Goal: Information Seeking & Learning: Understand process/instructions

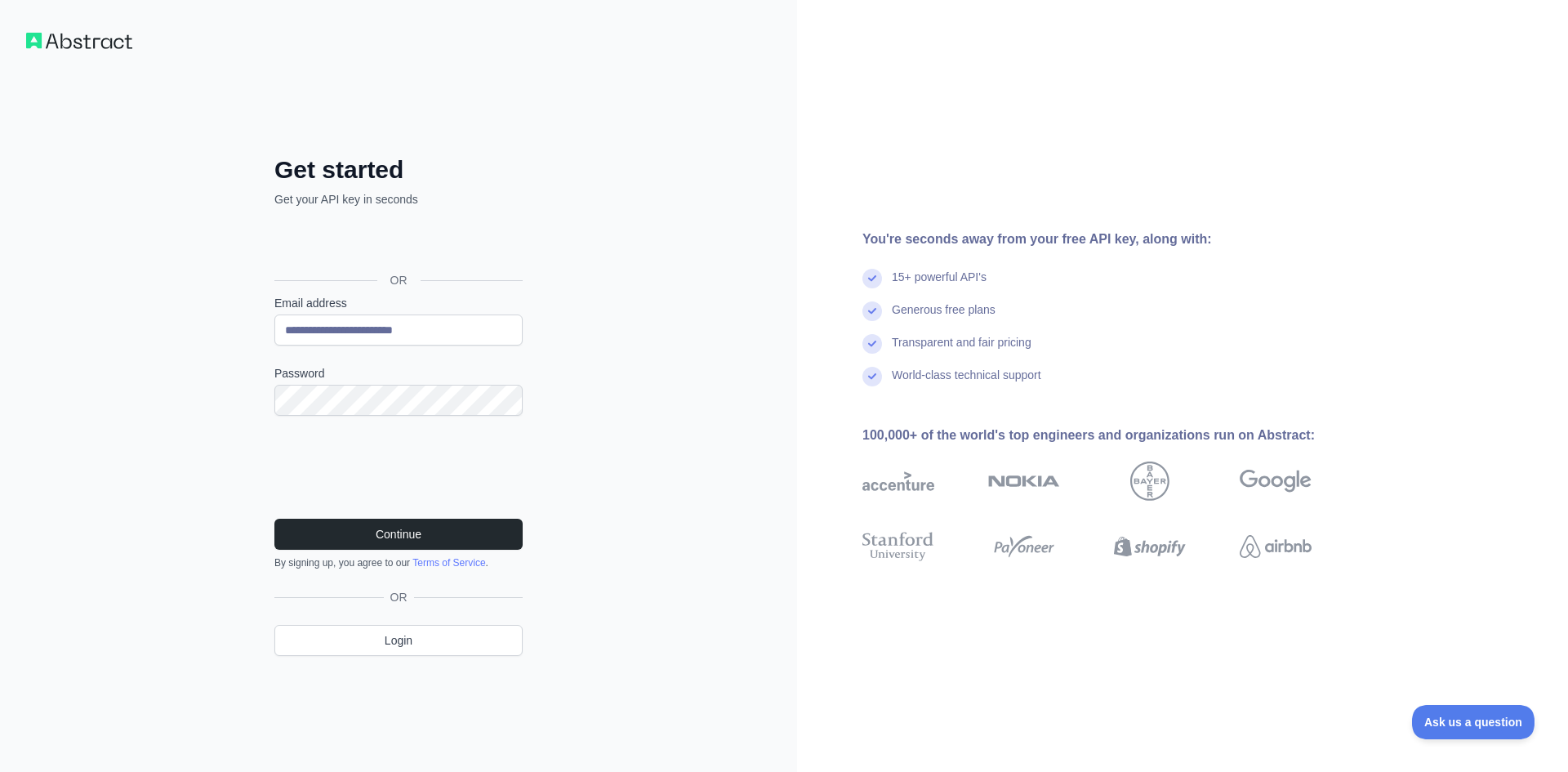
click at [479, 557] on link "Terms of Service" at bounding box center [449, 562] width 73 height 11
click at [442, 545] on button "Continue" at bounding box center [398, 534] width 248 height 31
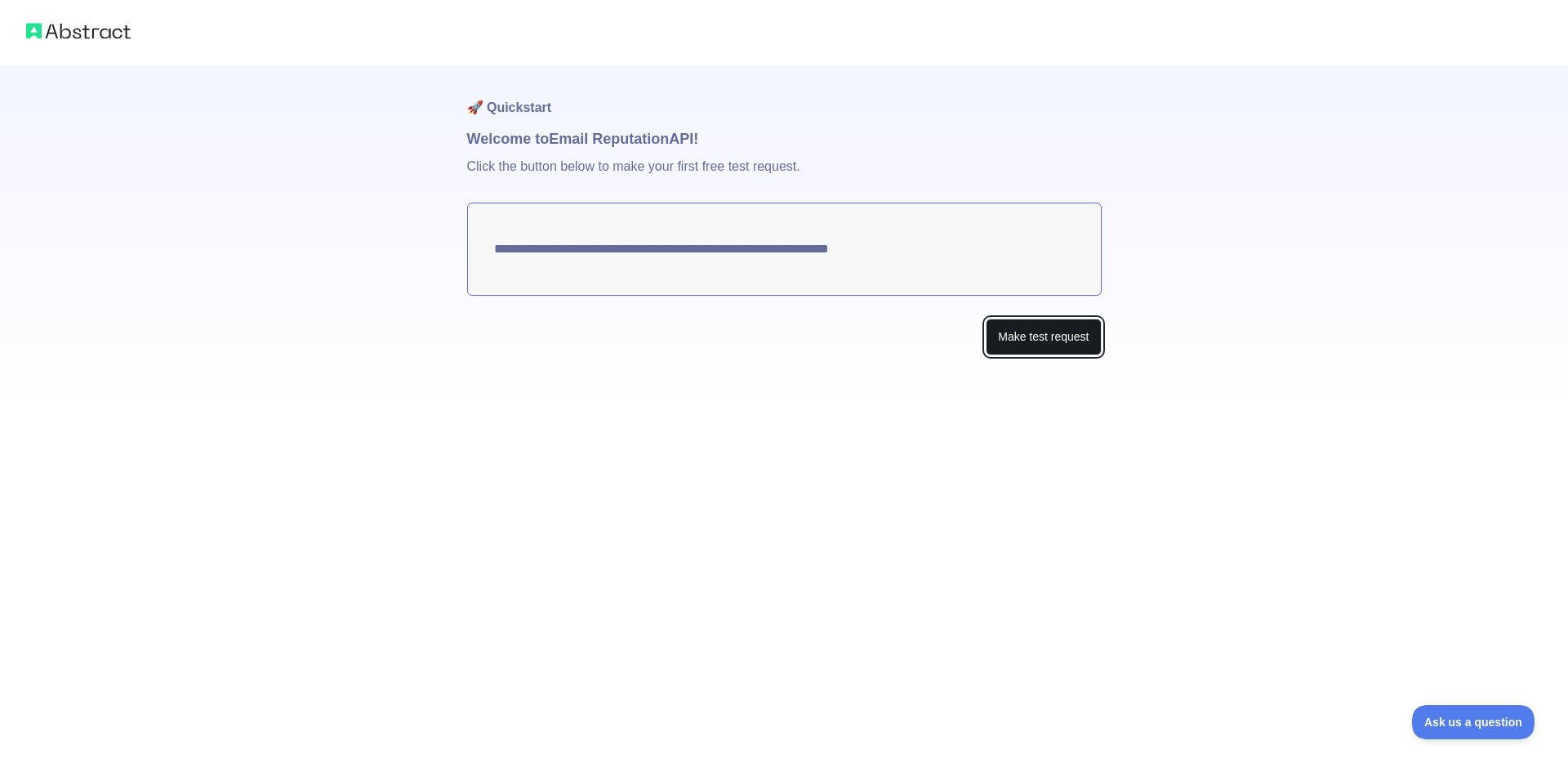
click at [1036, 334] on button "Make test request" at bounding box center [1043, 337] width 115 height 37
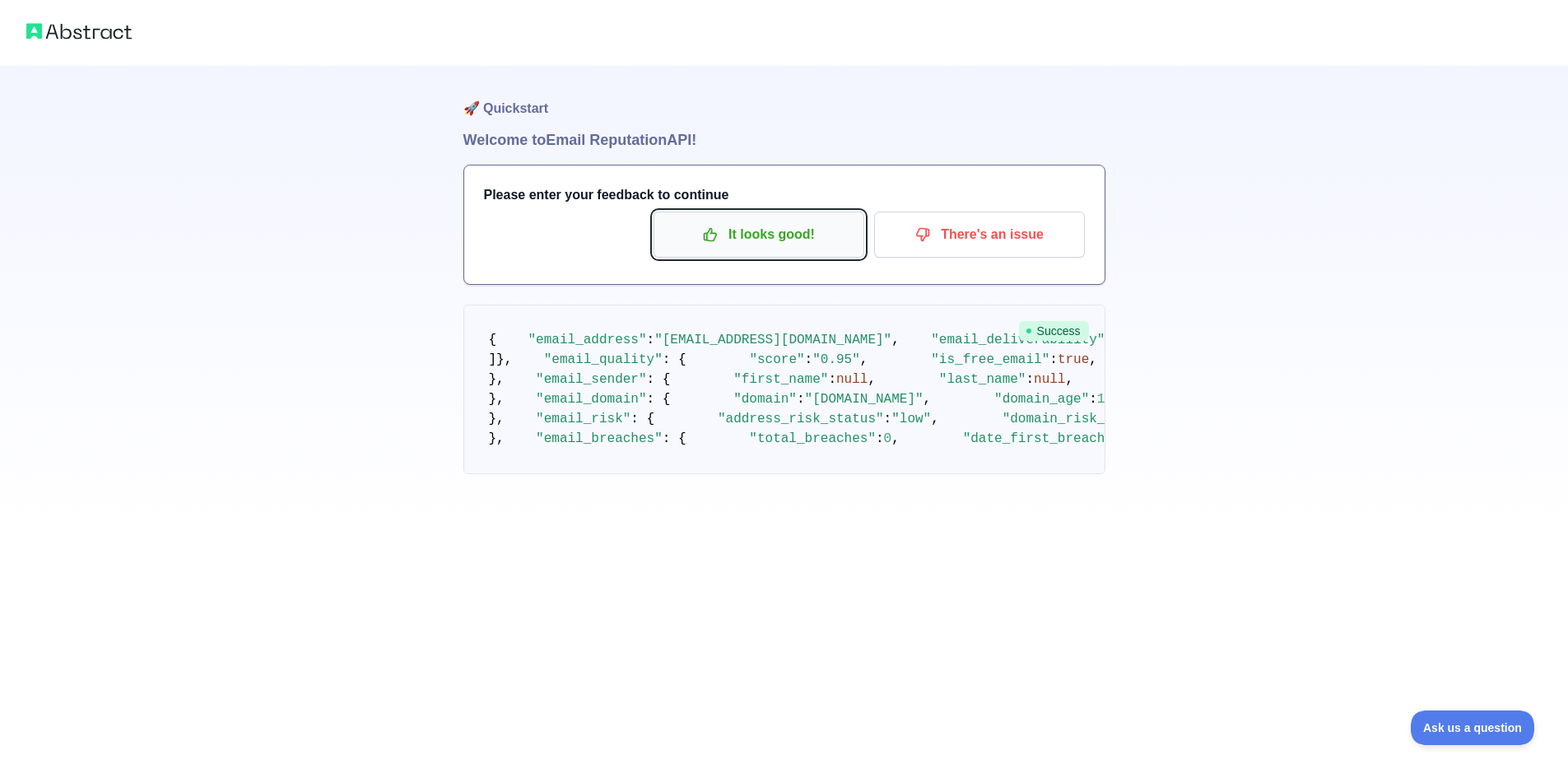
click at [777, 244] on p "It looks good!" at bounding box center [759, 235] width 186 height 28
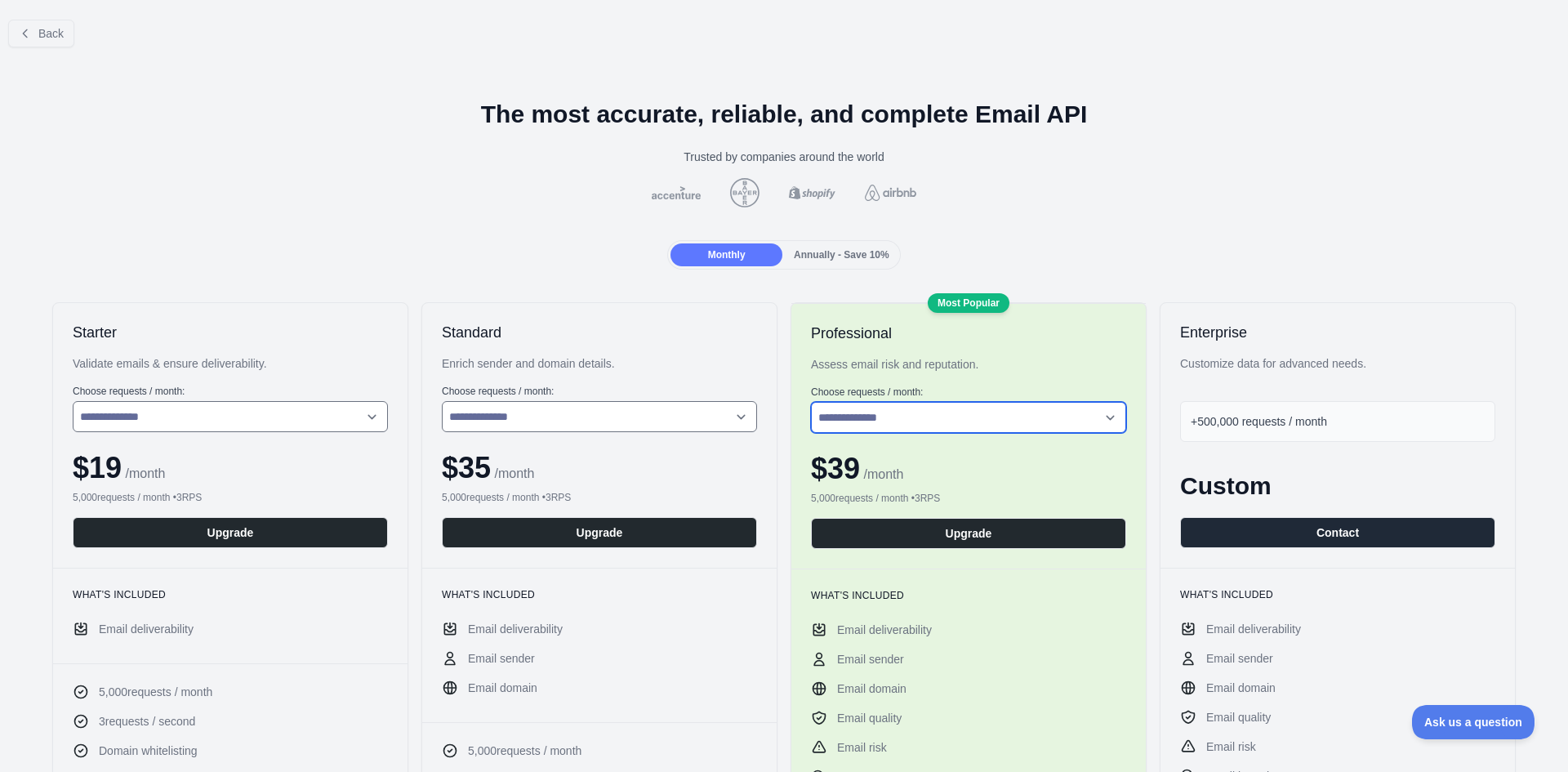
click at [902, 418] on select "**********" at bounding box center [968, 417] width 315 height 31
select select "*"
click at [811, 402] on select "**********" at bounding box center [968, 417] width 315 height 31
click at [864, 536] on button "Upgrade" at bounding box center [968, 533] width 315 height 31
click at [27, 27] on button "Back" at bounding box center [40, 33] width 66 height 28
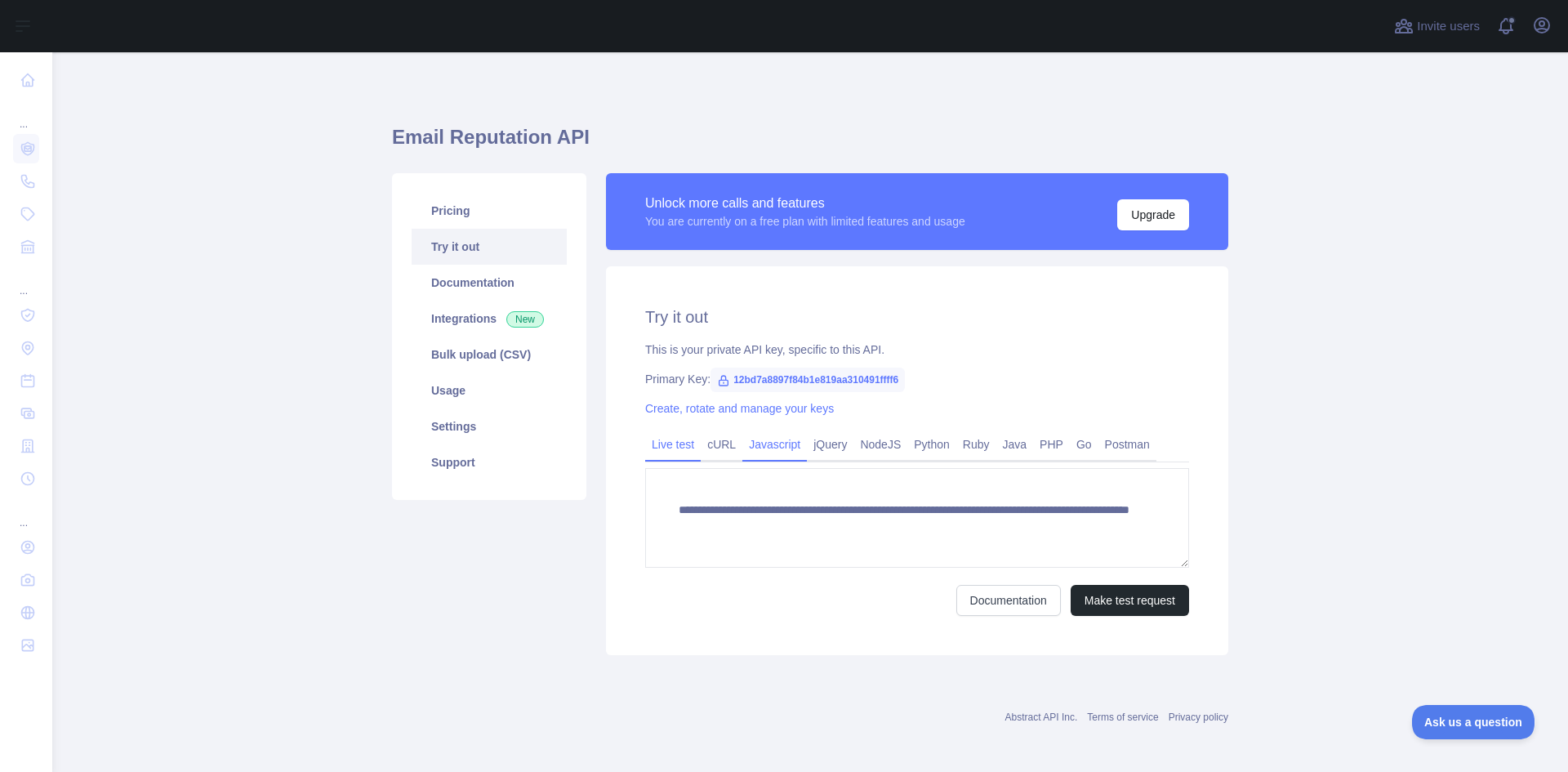
click at [760, 452] on link "Javascript" at bounding box center [774, 444] width 64 height 26
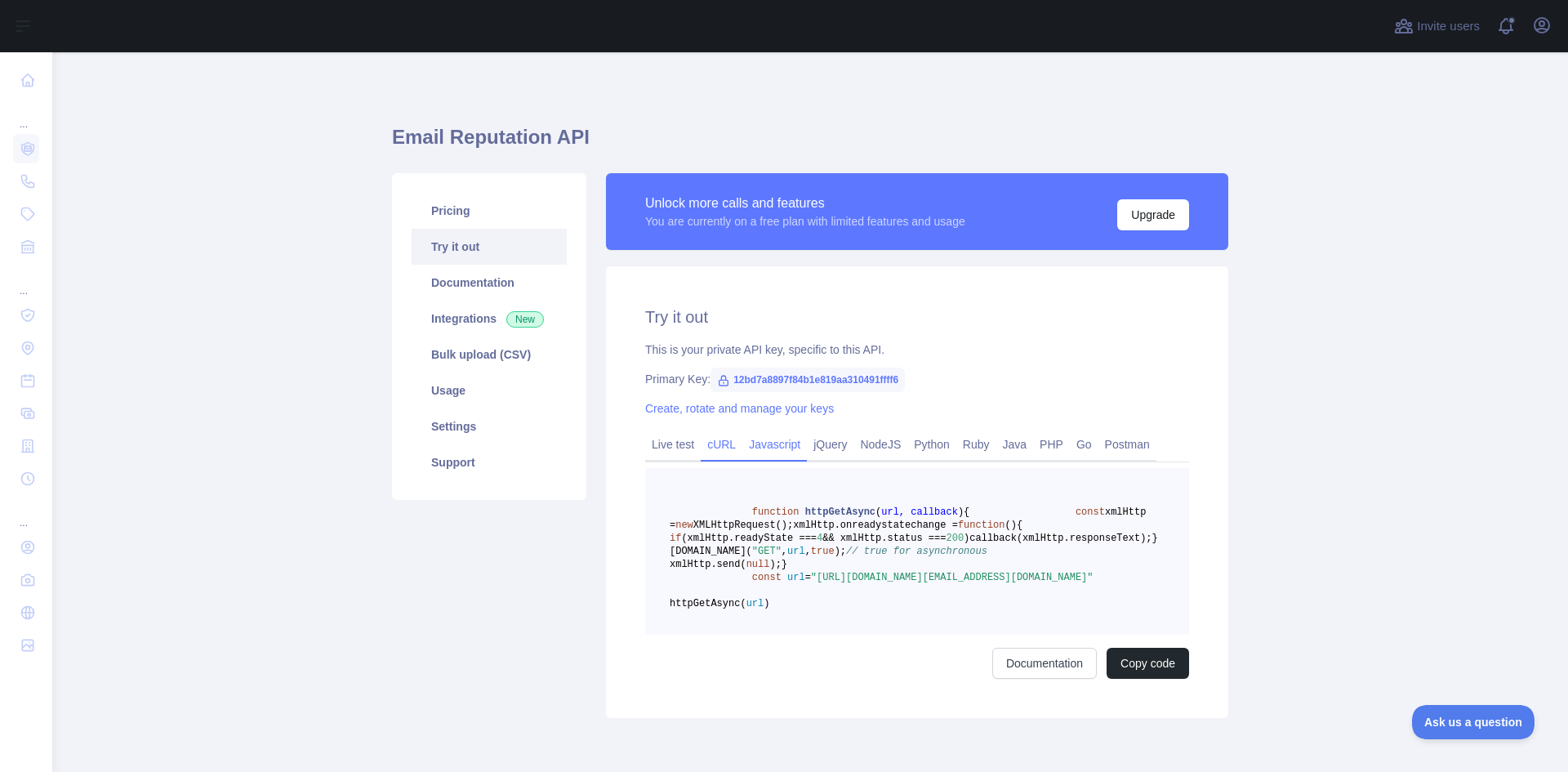
click at [729, 450] on link "cURL" at bounding box center [721, 444] width 41 height 26
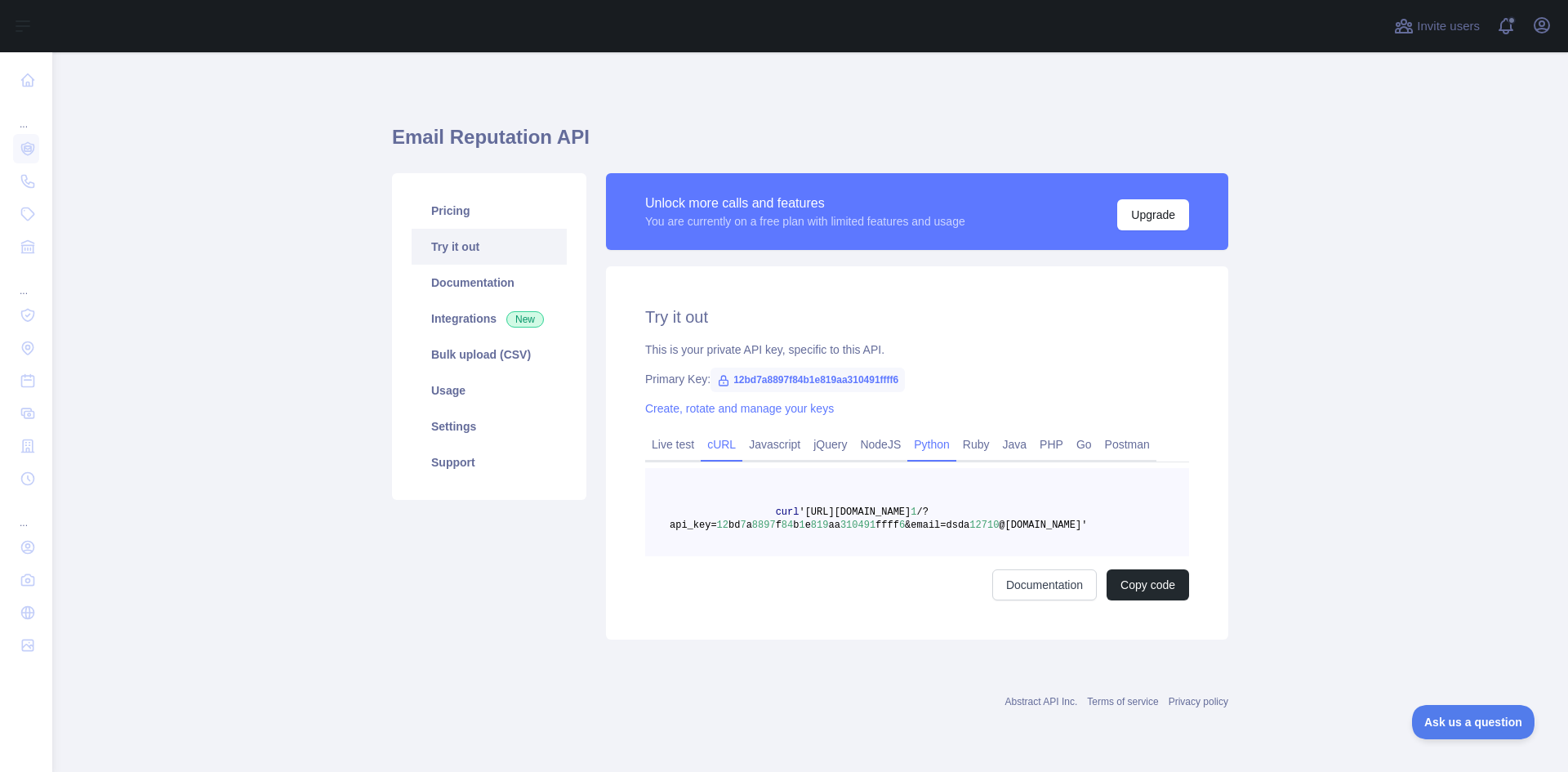
click at [937, 442] on link "Python" at bounding box center [932, 444] width 49 height 26
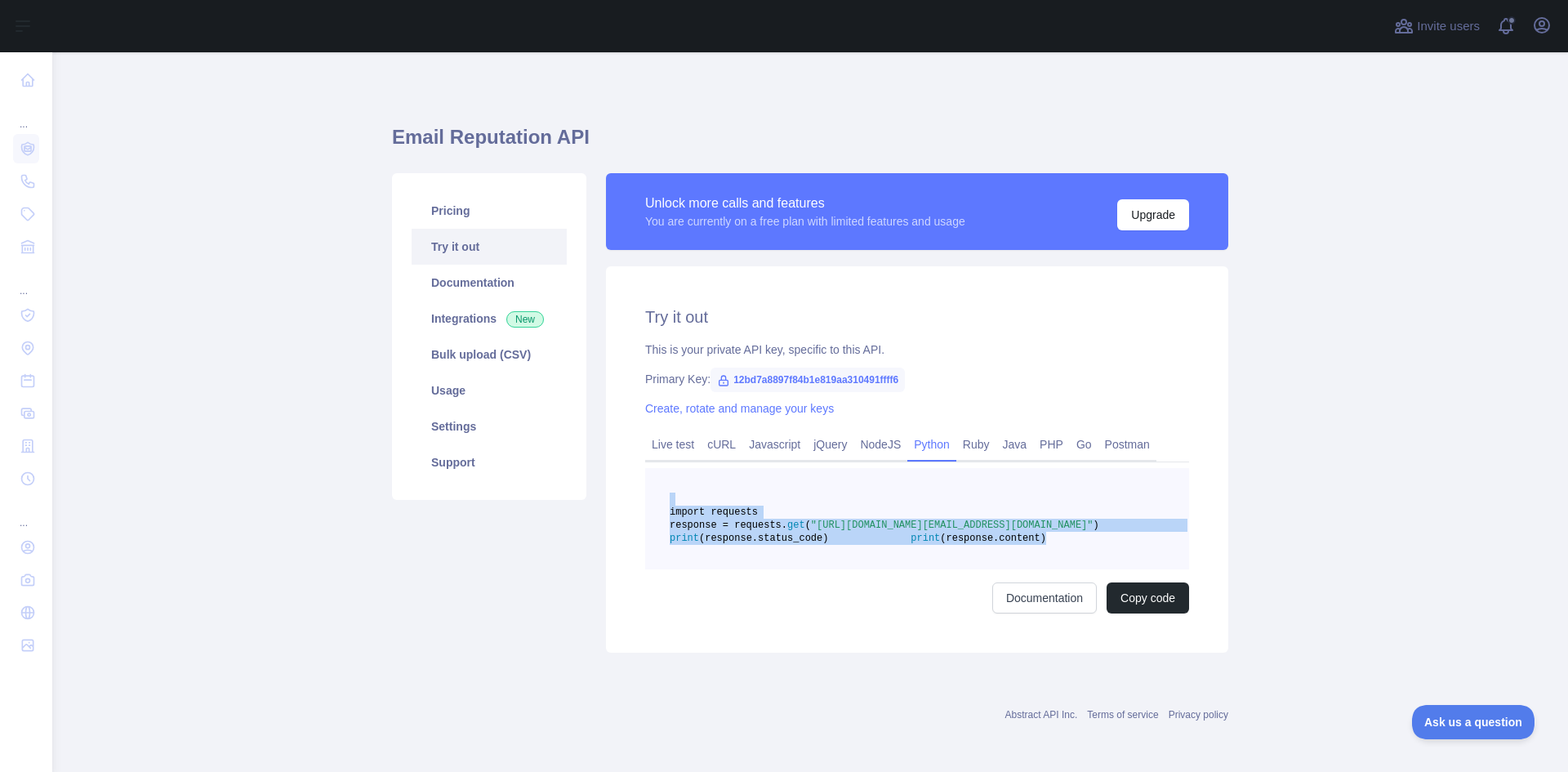
drag, startPoint x: 875, startPoint y: 581, endPoint x: 727, endPoint y: 504, distance: 166.8
click at [727, 504] on pre "import requests response = requests. get ( "[URL][DOMAIN_NAME][EMAIL_ADDRESS][D…" at bounding box center [917, 518] width 544 height 101
copy code "import requests response = requests. get ( "[URL][DOMAIN_NAME][EMAIL_ADDRESS][D…"
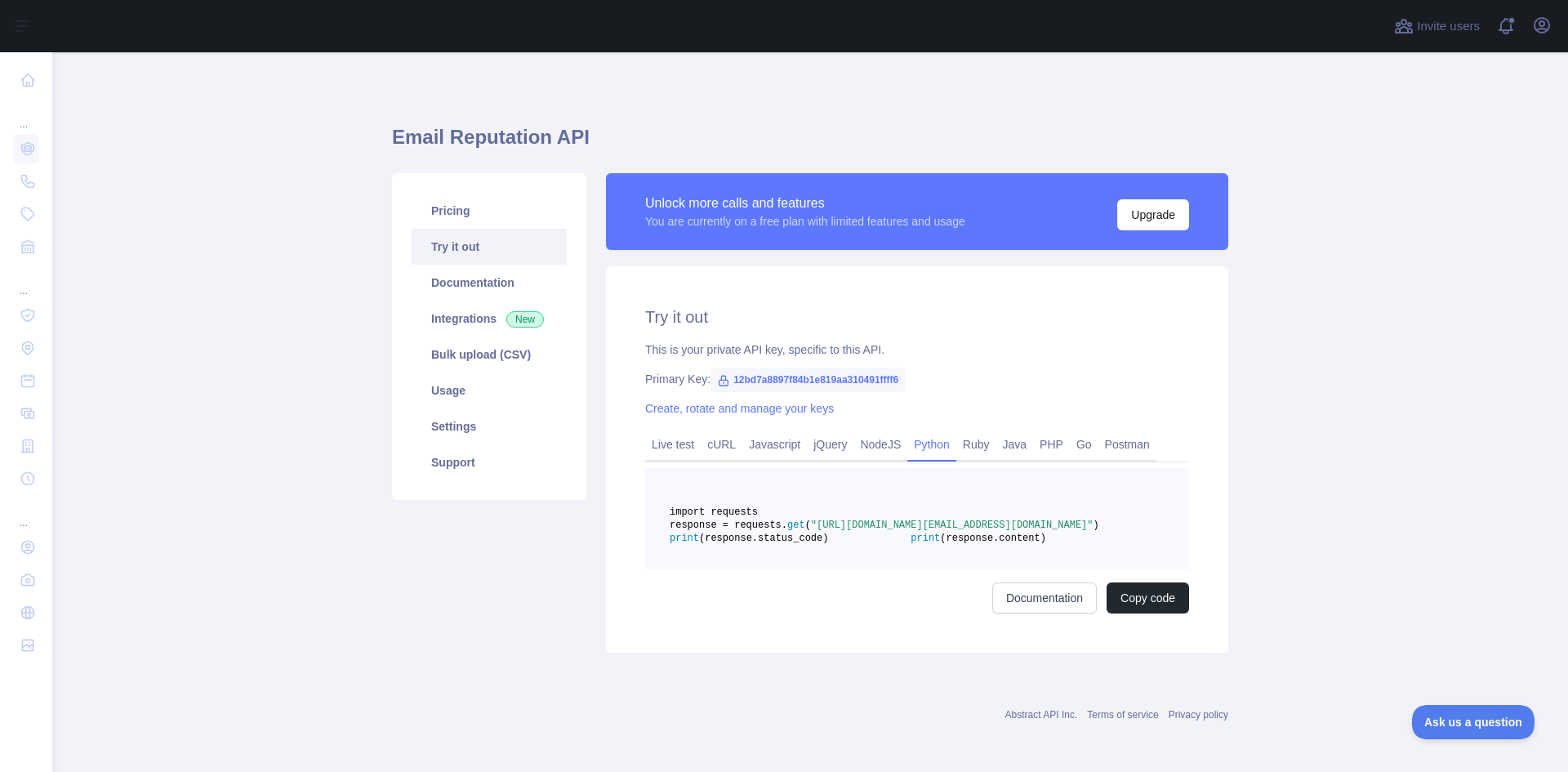
click at [816, 380] on span "12bd7a8897f84b1e819aa310491ffff6" at bounding box center [807, 380] width 194 height 25
drag, startPoint x: 725, startPoint y: 380, endPoint x: 904, endPoint y: 384, distance: 179.0
click at [905, 384] on div "Primary Key: 12bd7a8897f84b1e819aa310491ffff6" at bounding box center [917, 379] width 544 height 17
copy span "12bd7a8897f84b1e819aa310491ffff6"
click at [466, 307] on link "Integrations New" at bounding box center [489, 318] width 155 height 36
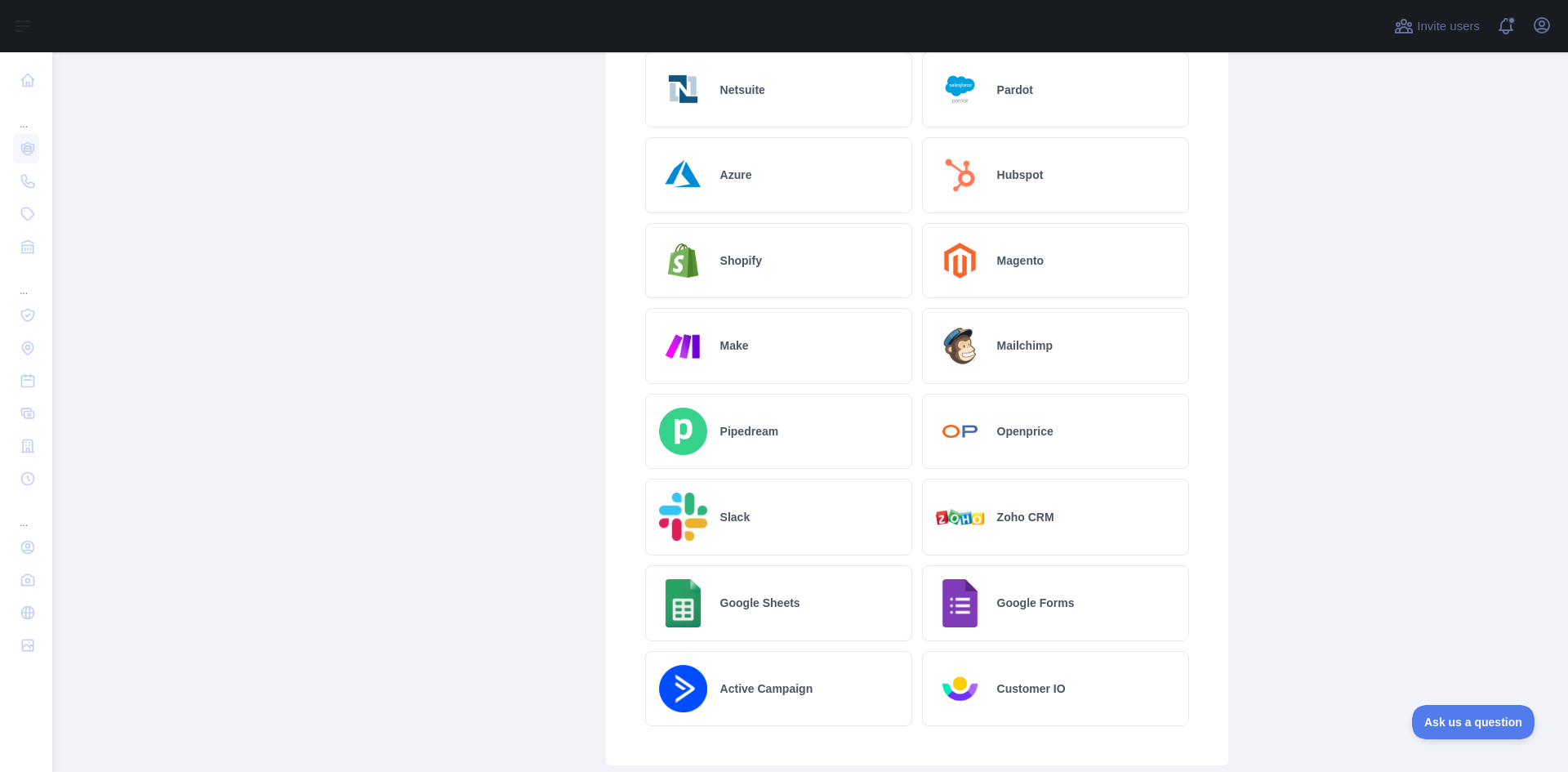
scroll to position [775, 0]
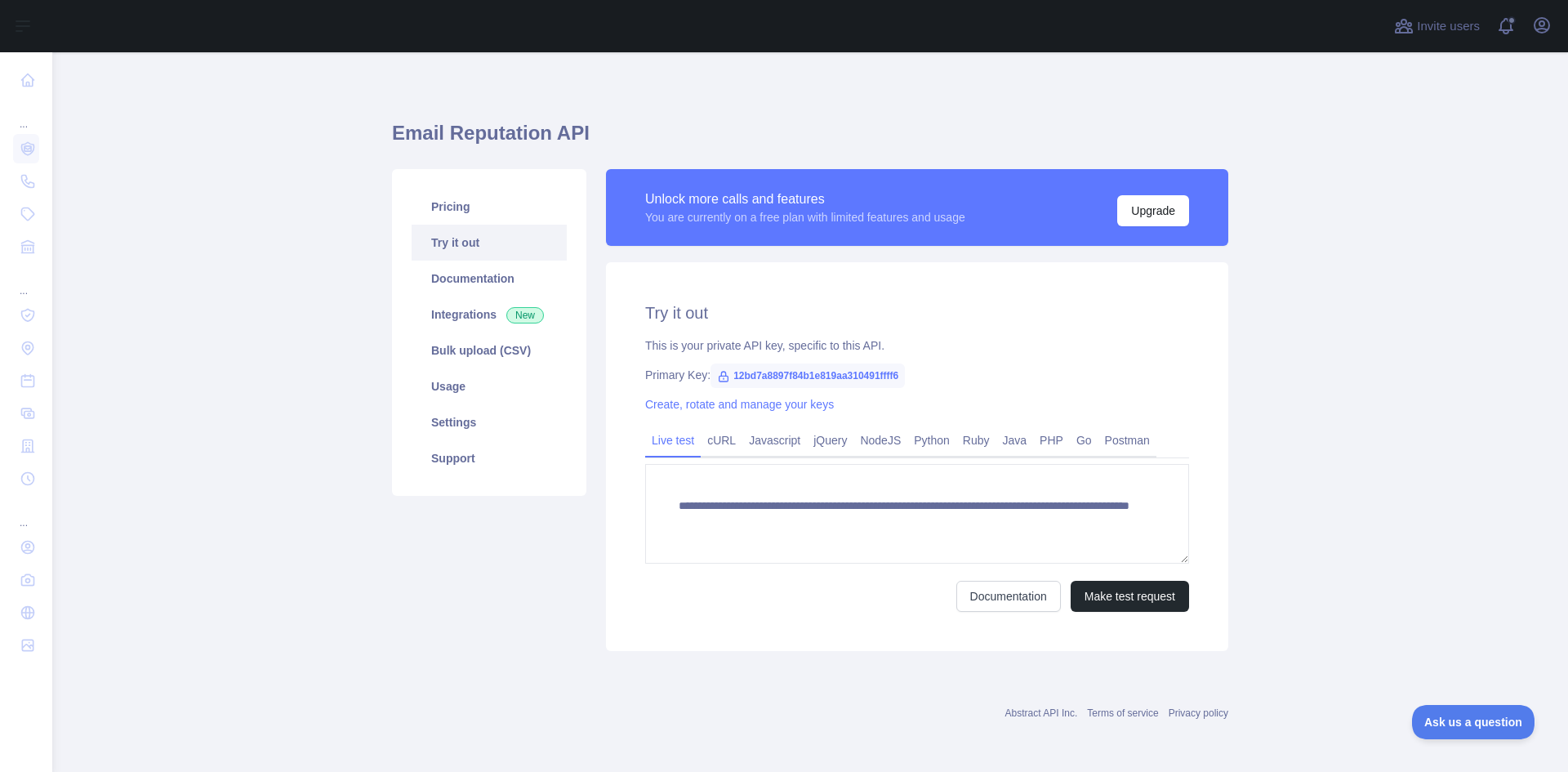
scroll to position [4, 0]
